Goal: Task Accomplishment & Management: Manage account settings

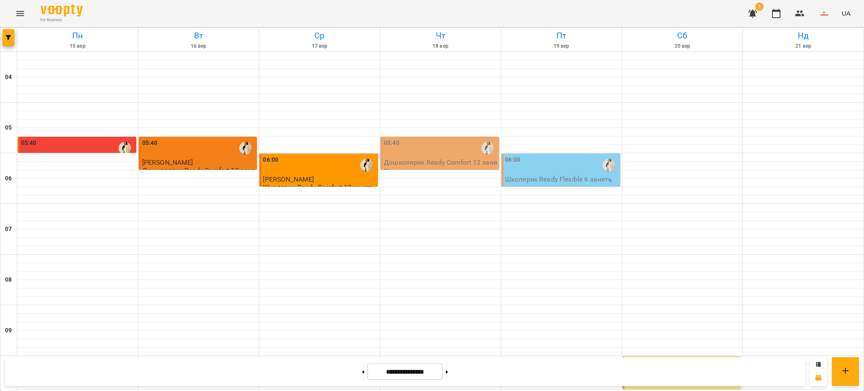
click at [424, 146] on div "05:40" at bounding box center [440, 147] width 113 height 19
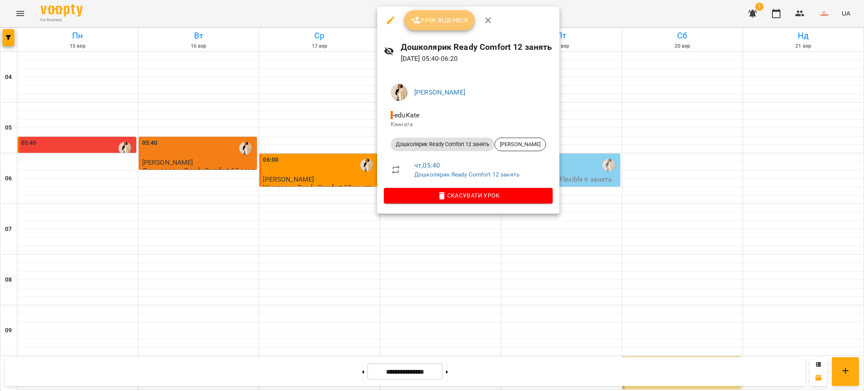
click at [443, 19] on span "Урок відбувся" at bounding box center [439, 20] width 57 height 10
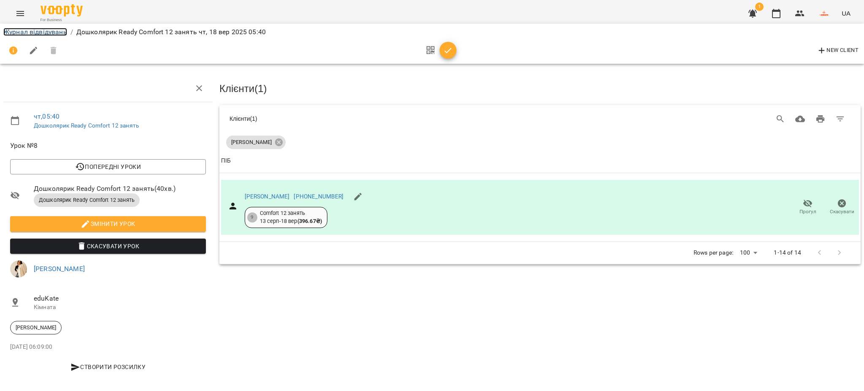
click at [33, 31] on link "Журнал відвідувань" at bounding box center [35, 32] width 64 height 8
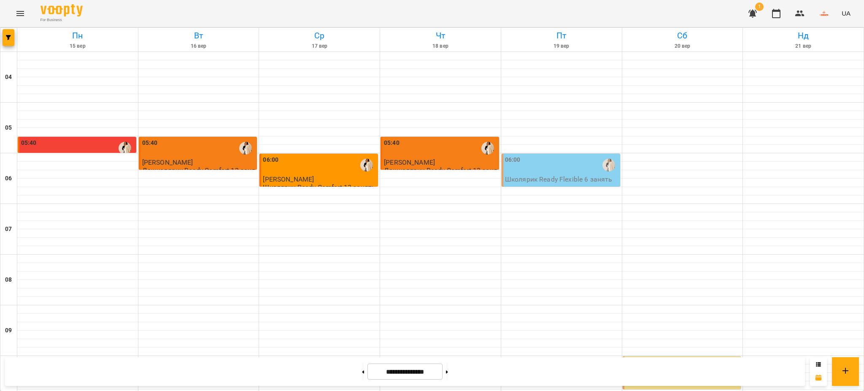
scroll to position [281, 0]
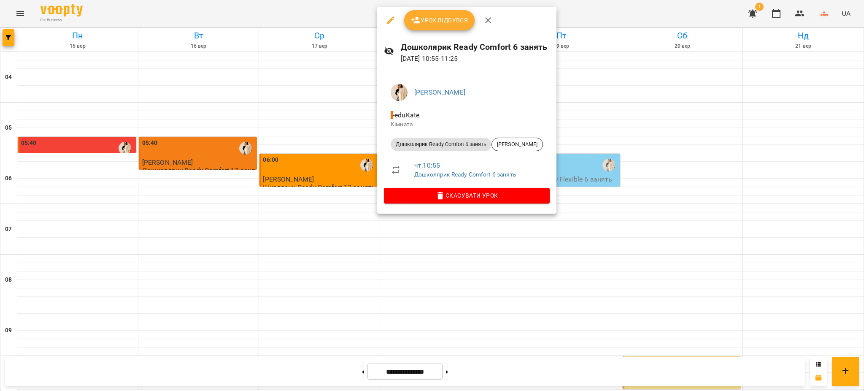
click at [311, 132] on div at bounding box center [432, 195] width 864 height 391
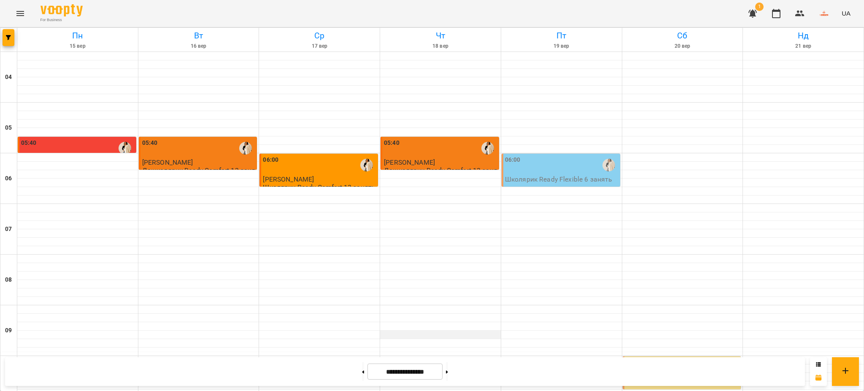
scroll to position [337, 0]
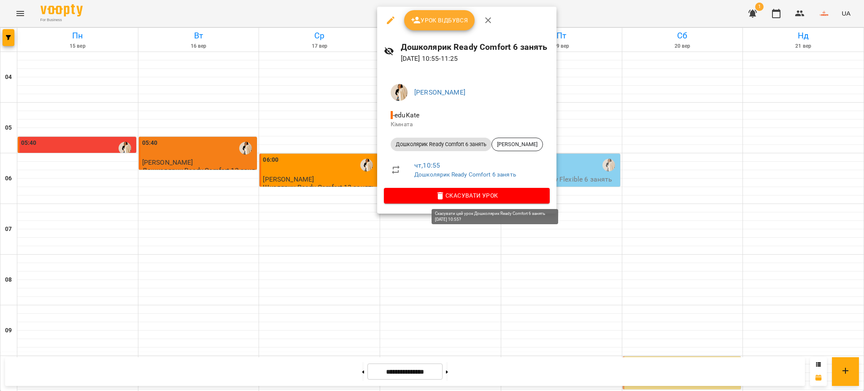
click at [475, 195] on span "Скасувати Урок" at bounding box center [467, 195] width 152 height 10
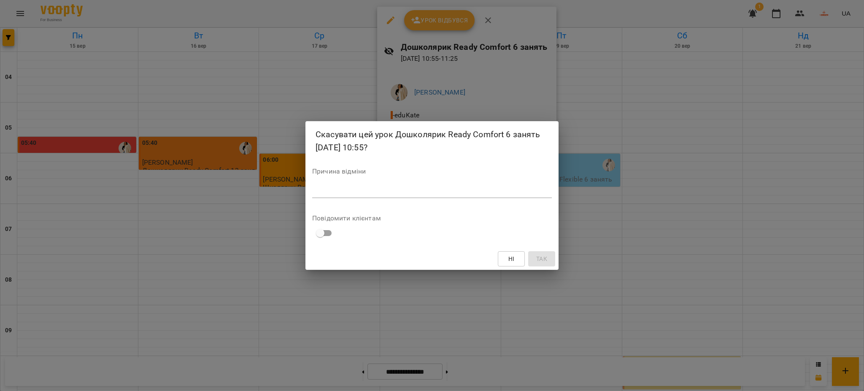
click at [469, 184] on div "Причина відміни *" at bounding box center [432, 185] width 240 height 34
click at [460, 191] on textarea at bounding box center [432, 191] width 240 height 8
type textarea "*"
click at [543, 259] on span "Так" at bounding box center [541, 258] width 11 height 10
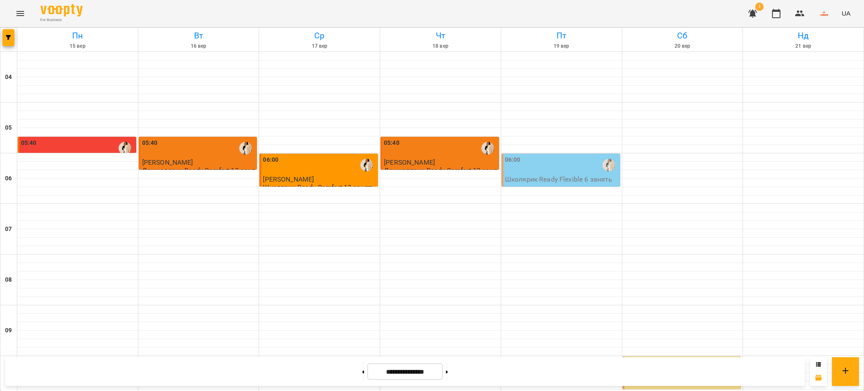
scroll to position [559, 0]
